Goal: Task Accomplishment & Management: Manage account settings

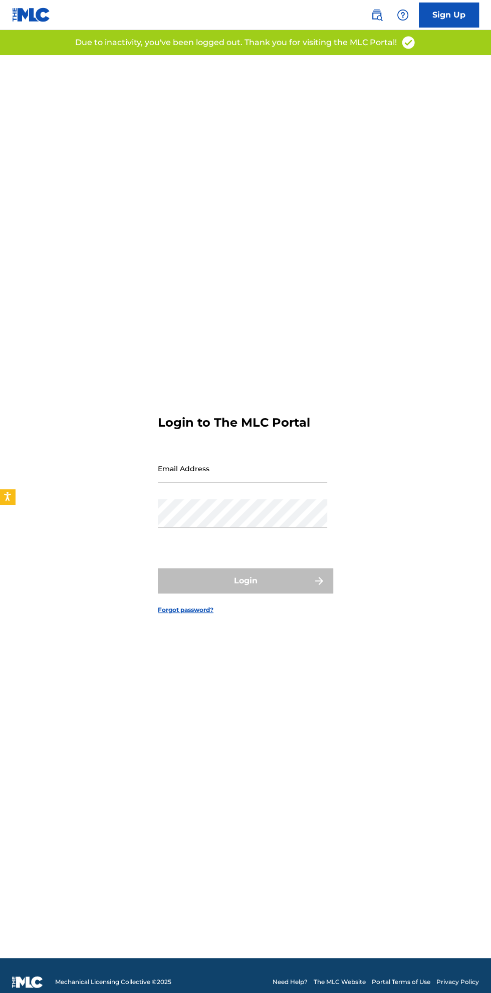
click at [264, 477] on input "Email Address" at bounding box center [242, 468] width 169 height 29
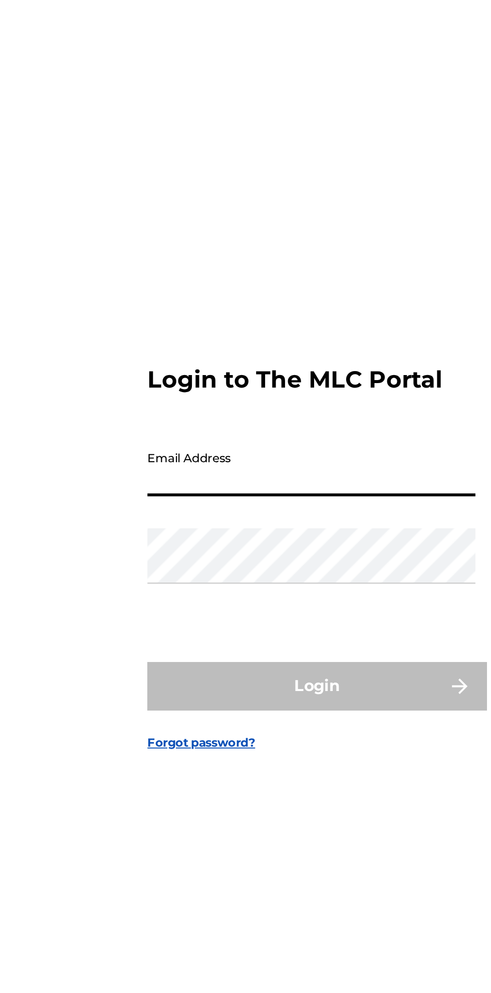
type input "[EMAIL_ADDRESS][DOMAIN_NAME]"
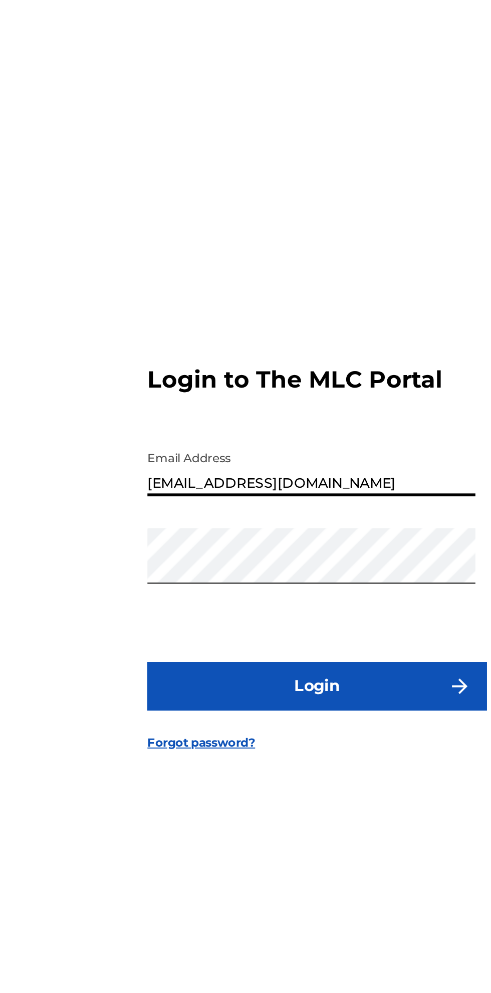
click at [259, 578] on button "Login" at bounding box center [245, 581] width 175 height 25
